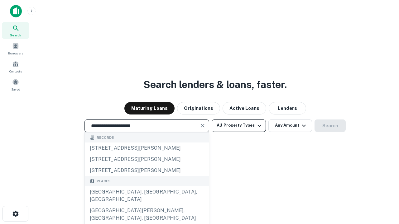
click at [239, 126] on button "All Property Types" at bounding box center [239, 126] width 54 height 12
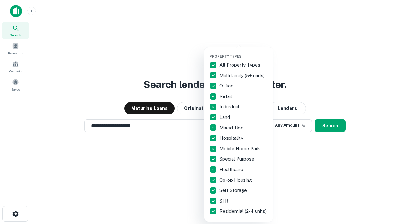
type input "**********"
click at [244, 52] on button "button" at bounding box center [243, 52] width 69 height 0
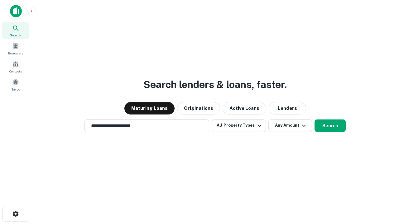
scroll to position [4, 75]
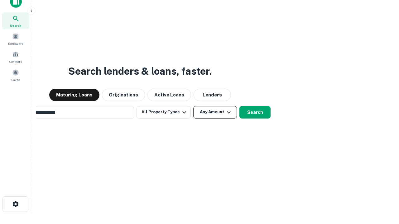
click at [193, 106] on button "Any Amount" at bounding box center [215, 112] width 44 height 12
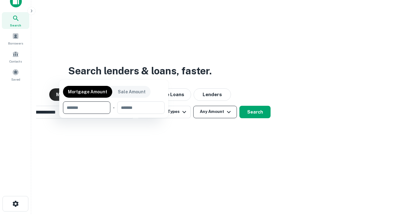
scroll to position [45, 176]
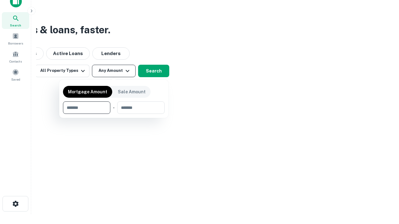
type input "*******"
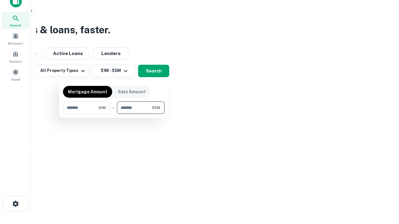
type input "*******"
click at [114, 114] on button "button" at bounding box center [114, 114] width 102 height 0
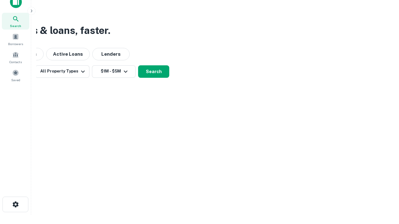
scroll to position [4, 115]
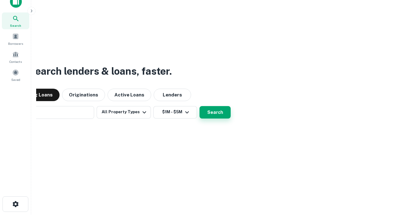
click at [199, 106] on button "Search" at bounding box center [214, 112] width 31 height 12
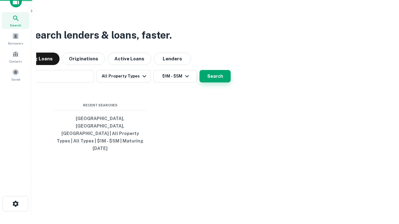
scroll to position [17, 176]
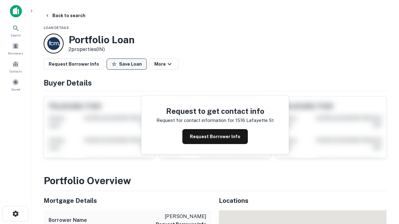
click at [127, 64] on button "Save Loan" at bounding box center [127, 64] width 40 height 11
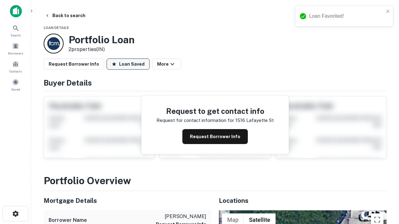
click at [128, 64] on button "Loan Saved" at bounding box center [128, 64] width 43 height 11
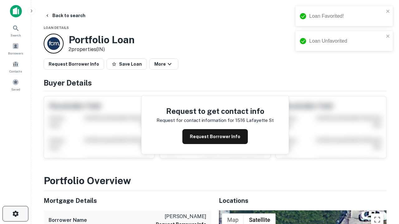
click at [15, 214] on icon "button" at bounding box center [15, 213] width 7 height 7
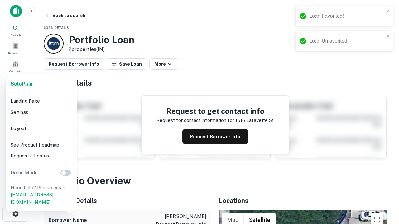
click at [41, 128] on li "Logout" at bounding box center [41, 128] width 67 height 11
